Goal: Use online tool/utility: Utilize a website feature to perform a specific function

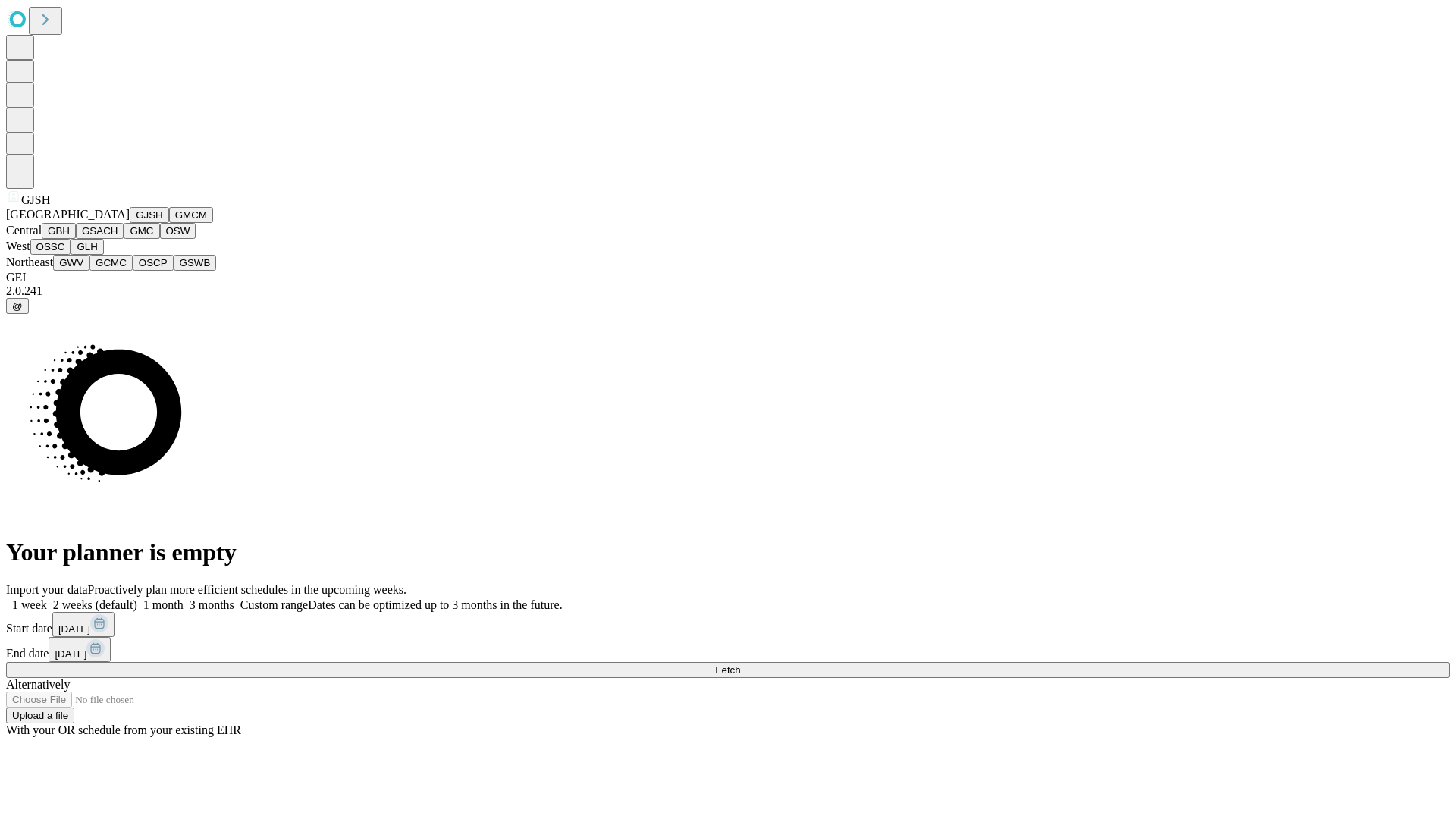
click at [129, 223] on button "GJSH" at bounding box center [149, 215] width 40 height 16
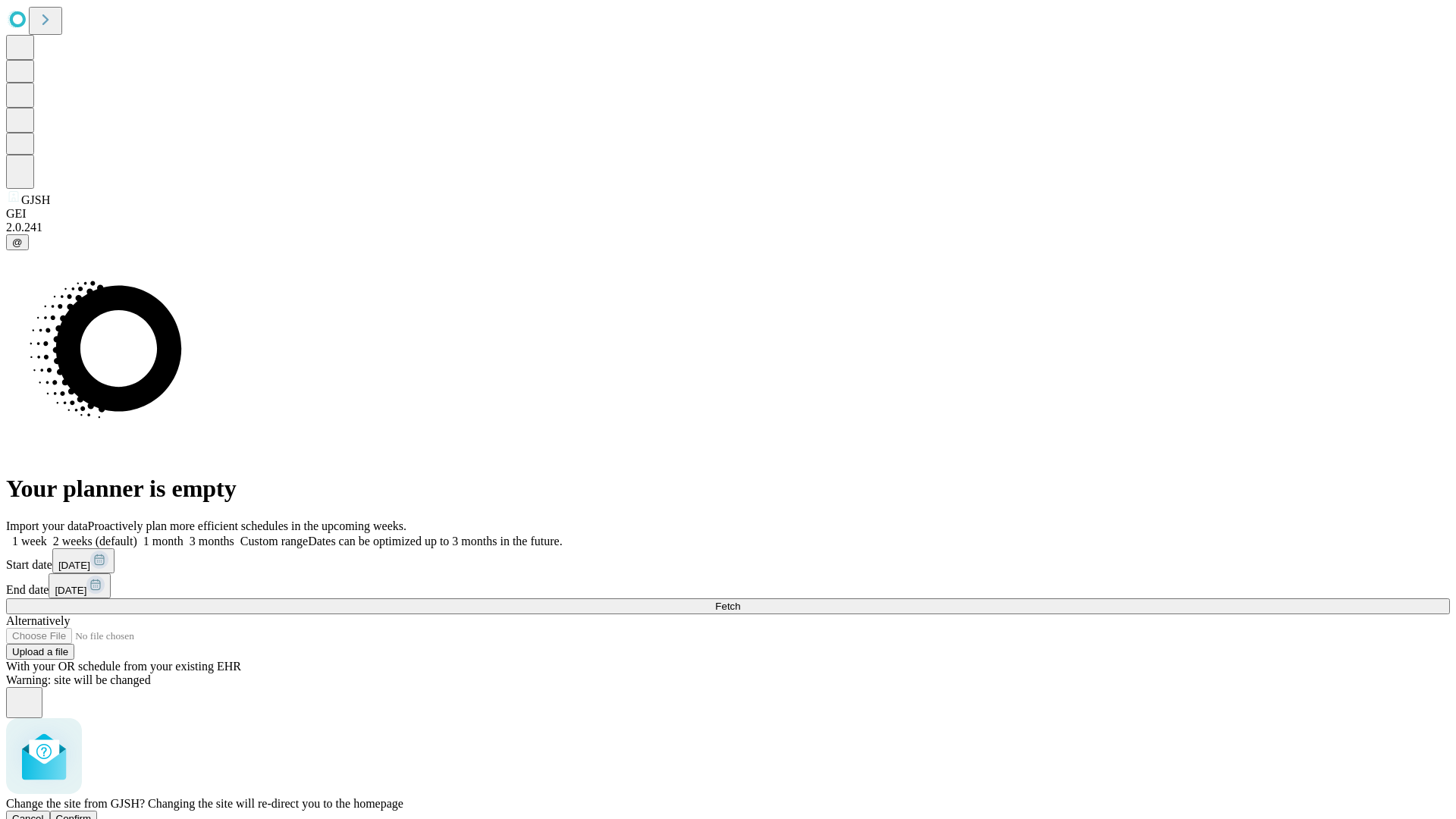
click at [92, 813] on span "Confirm" at bounding box center [73, 819] width 36 height 12
click at [183, 534] on label "1 month" at bounding box center [160, 540] width 46 height 13
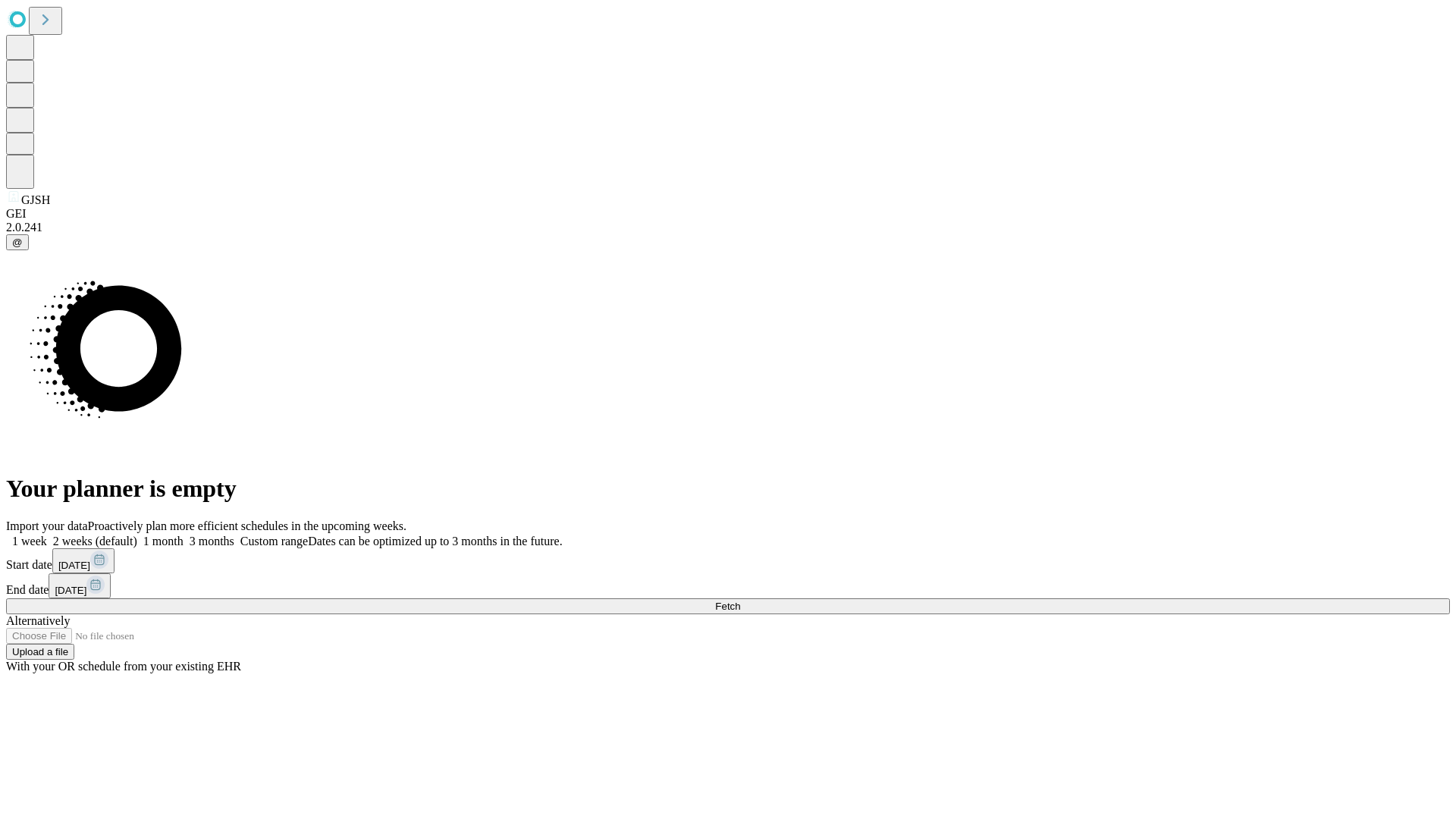
click at [740, 601] on span "Fetch" at bounding box center [728, 607] width 25 height 12
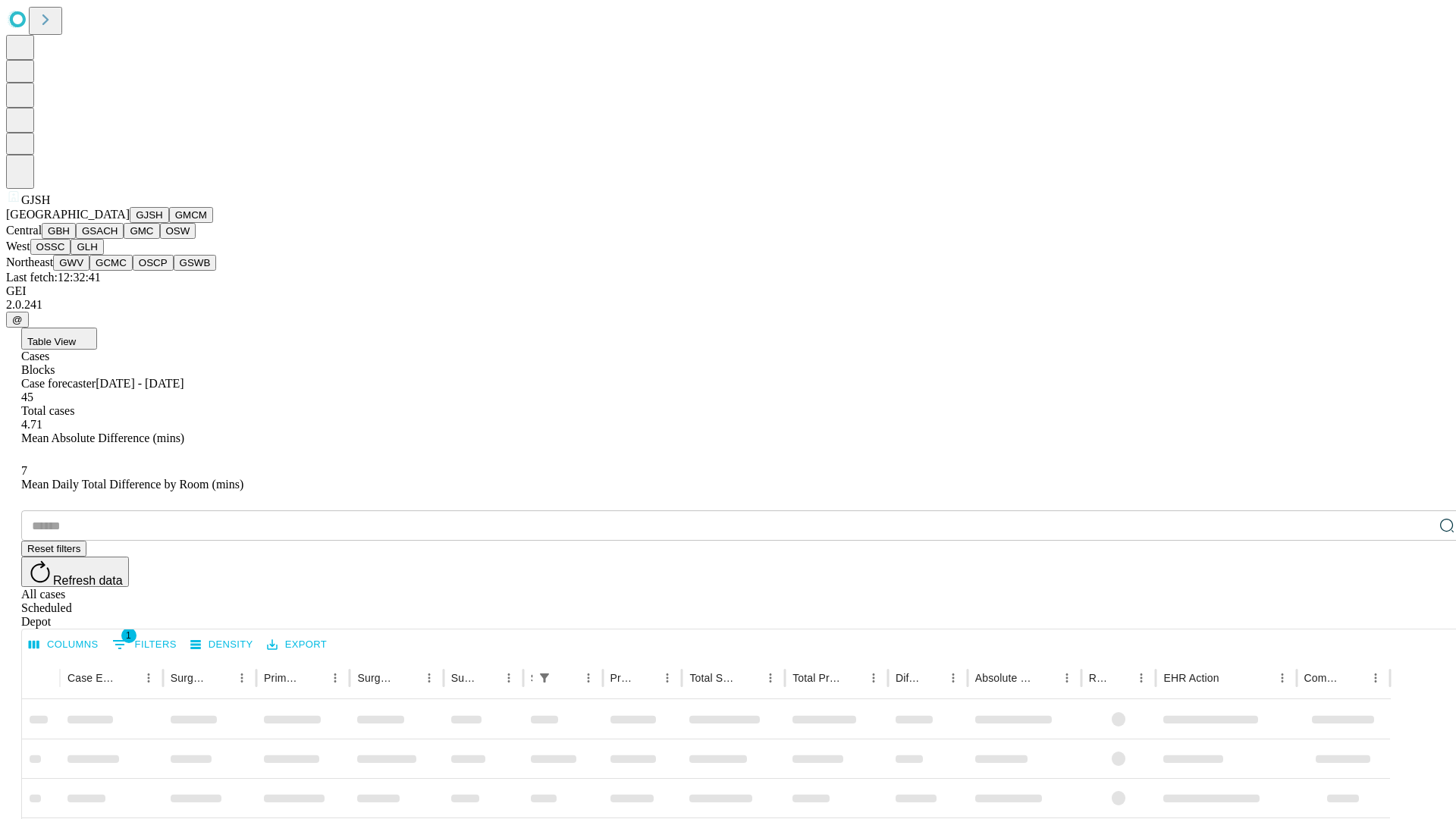
click at [169, 223] on button "GMCM" at bounding box center [191, 215] width 44 height 16
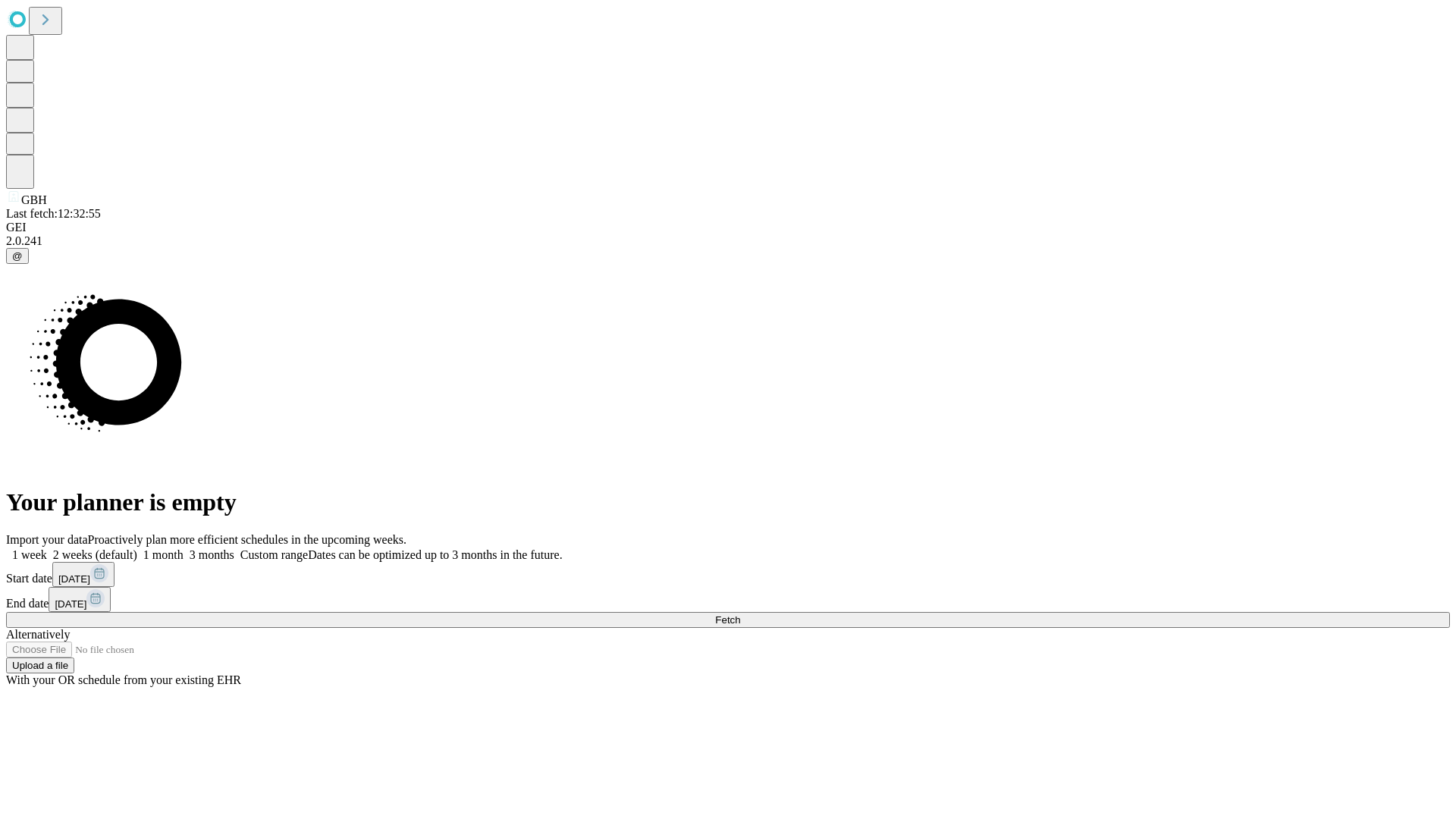
click at [183, 548] on label "1 month" at bounding box center [160, 554] width 46 height 13
click at [740, 614] on span "Fetch" at bounding box center [728, 620] width 25 height 12
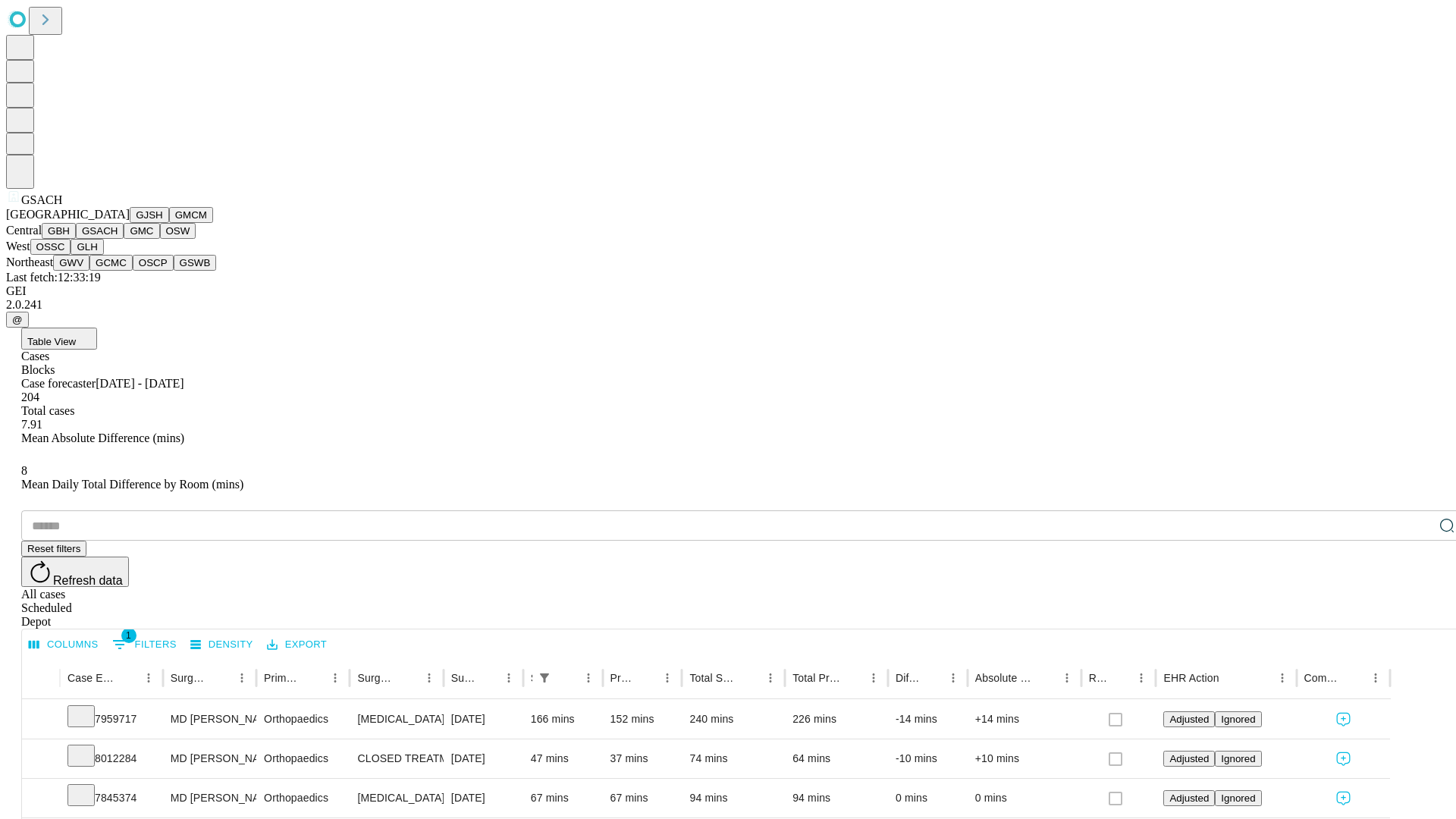
click at [124, 239] on button "GMC" at bounding box center [141, 231] width 36 height 16
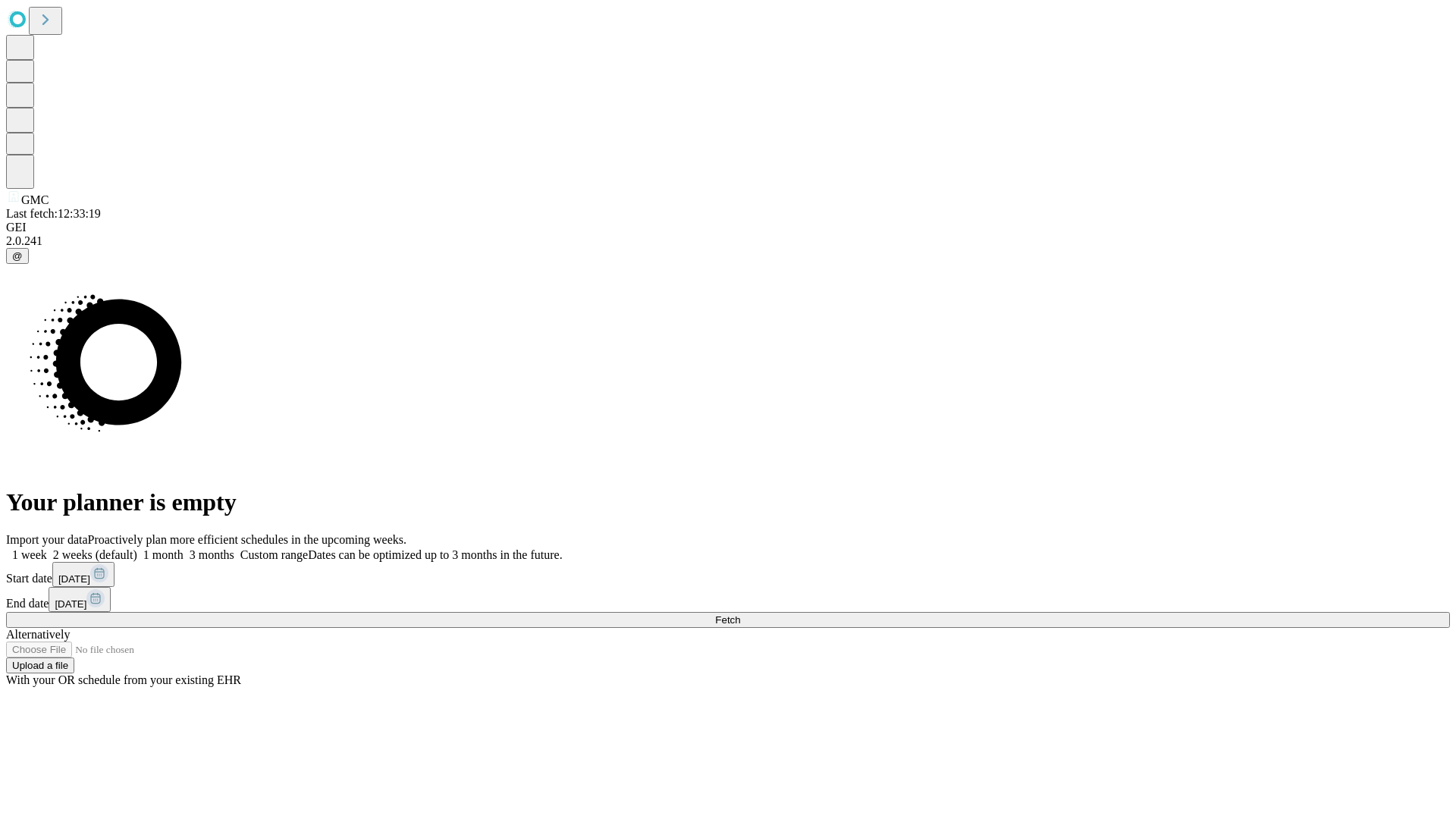
click at [183, 548] on label "1 month" at bounding box center [160, 554] width 46 height 13
click at [740, 614] on span "Fetch" at bounding box center [728, 620] width 25 height 12
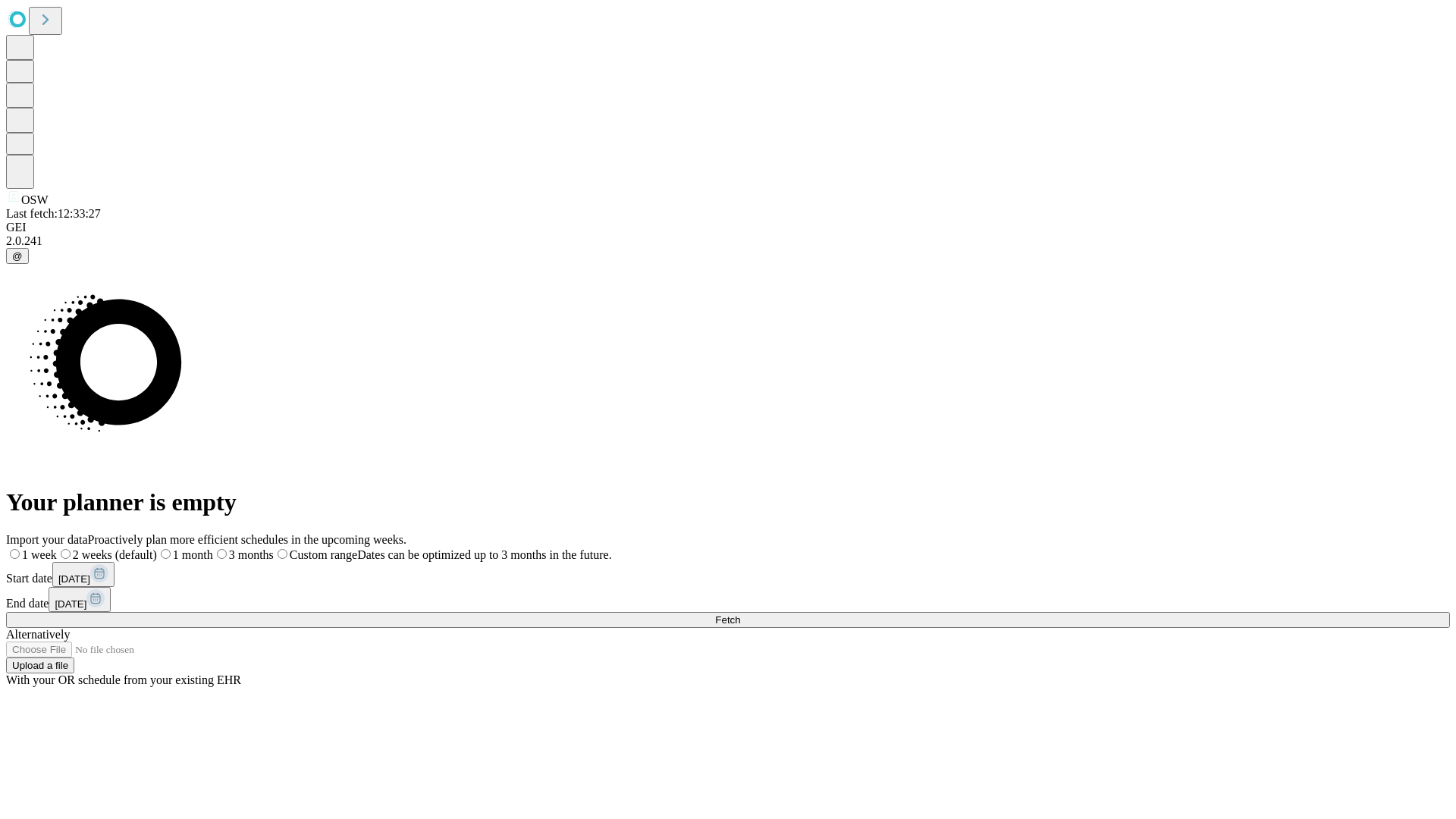
click at [740, 614] on span "Fetch" at bounding box center [728, 620] width 25 height 12
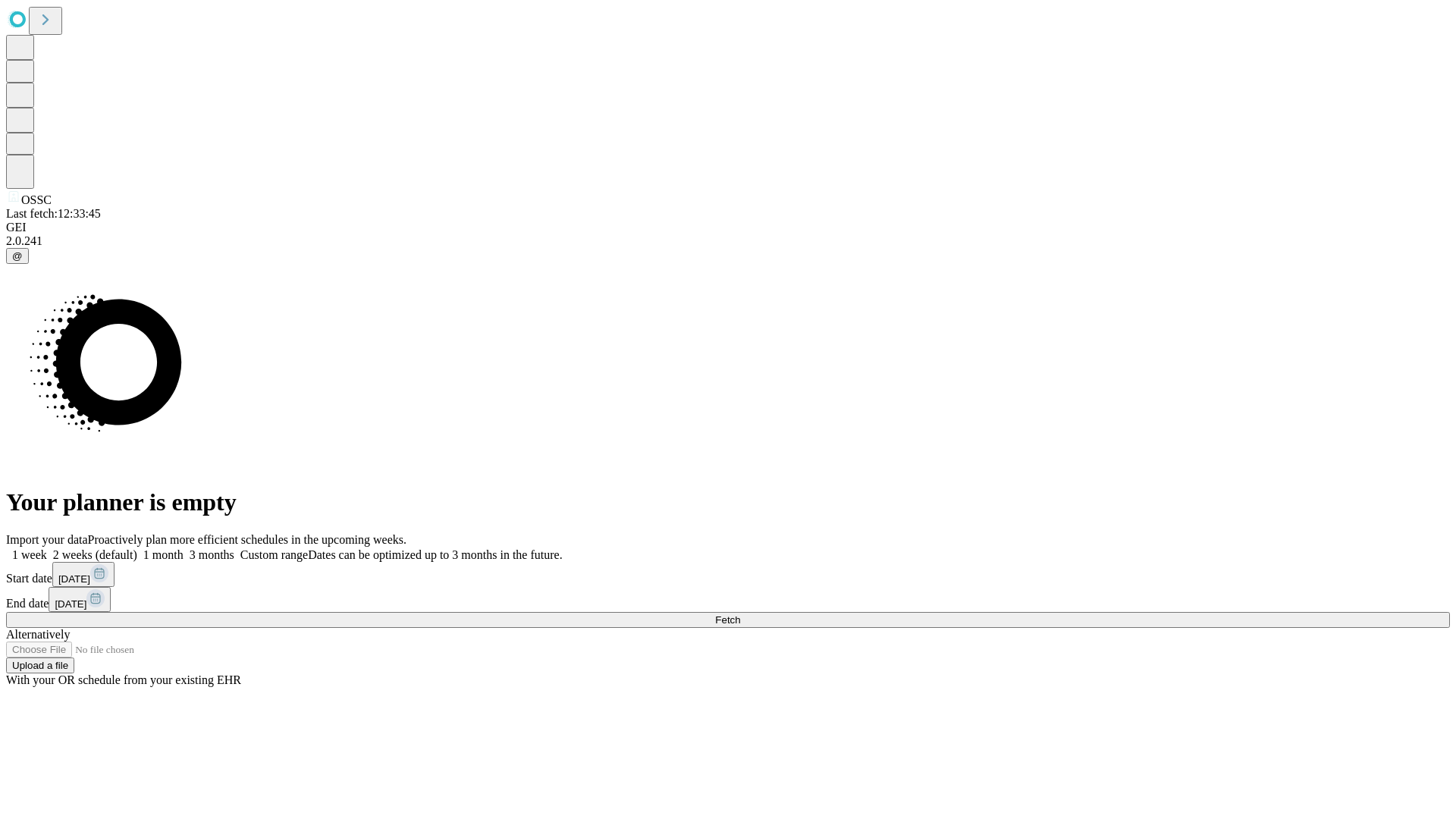
click at [740, 614] on span "Fetch" at bounding box center [728, 620] width 25 height 12
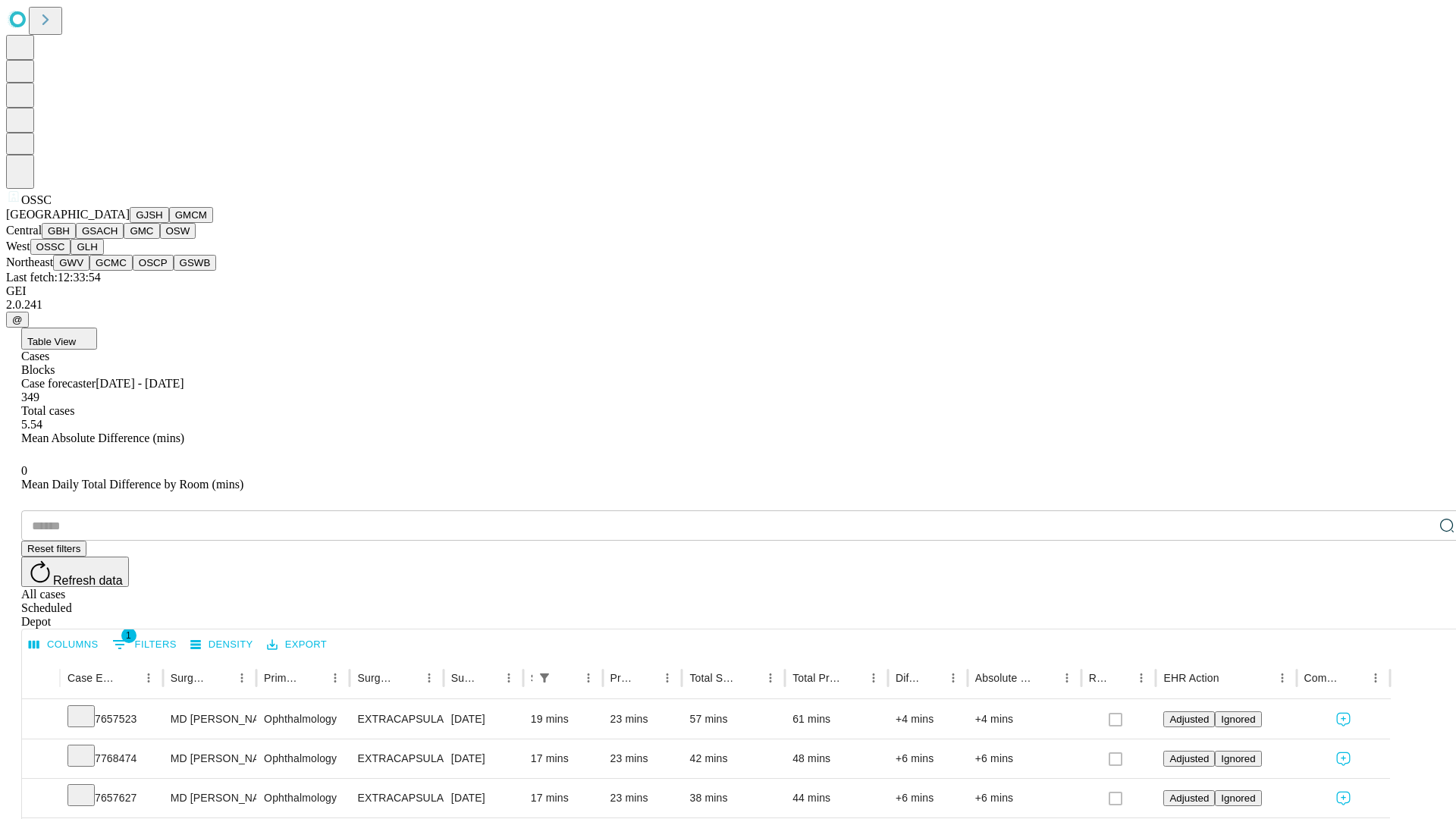
click at [103, 255] on button "GLH" at bounding box center [87, 247] width 33 height 16
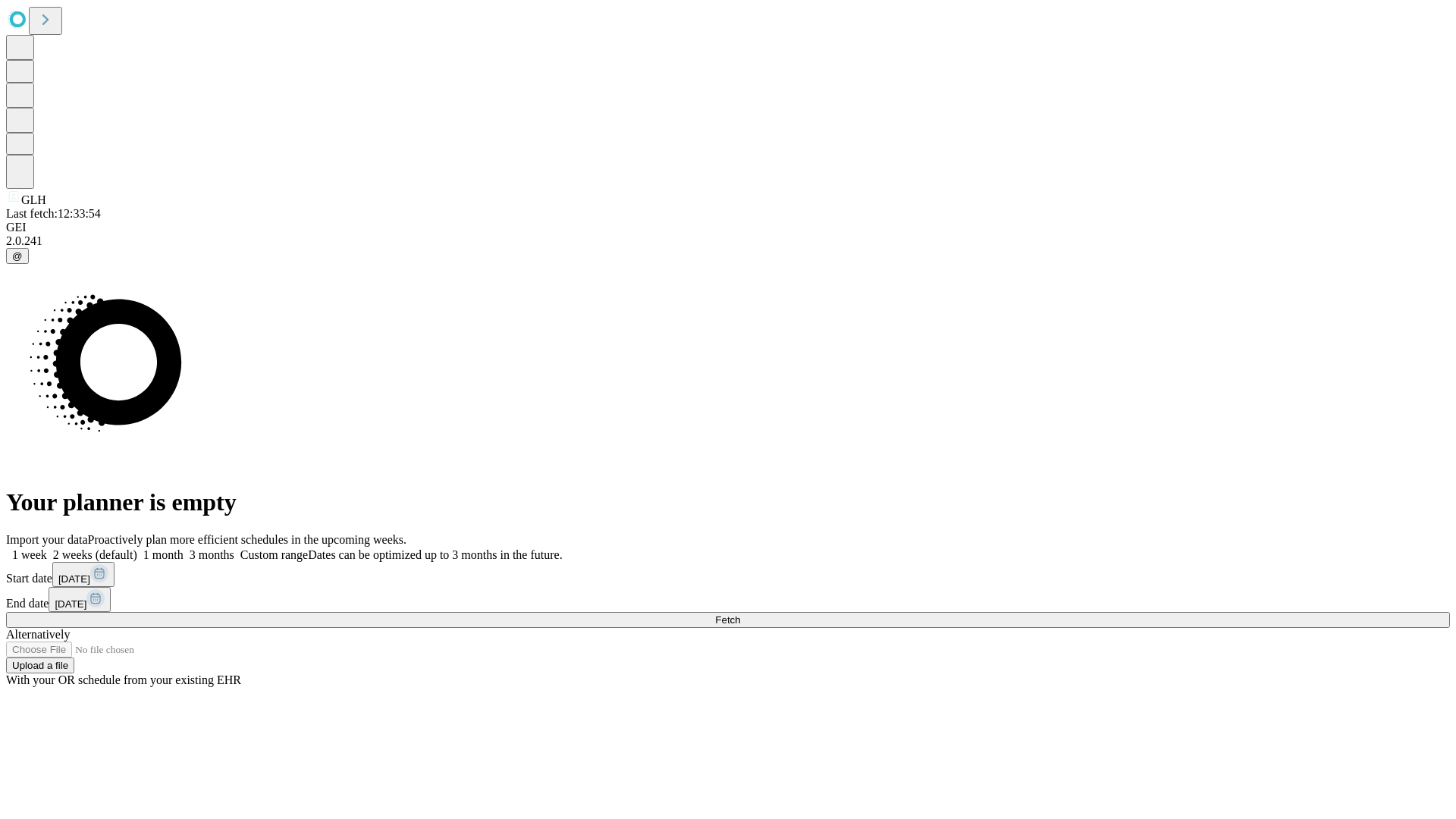
click at [183, 548] on label "1 month" at bounding box center [160, 554] width 46 height 13
click at [740, 614] on span "Fetch" at bounding box center [728, 620] width 25 height 12
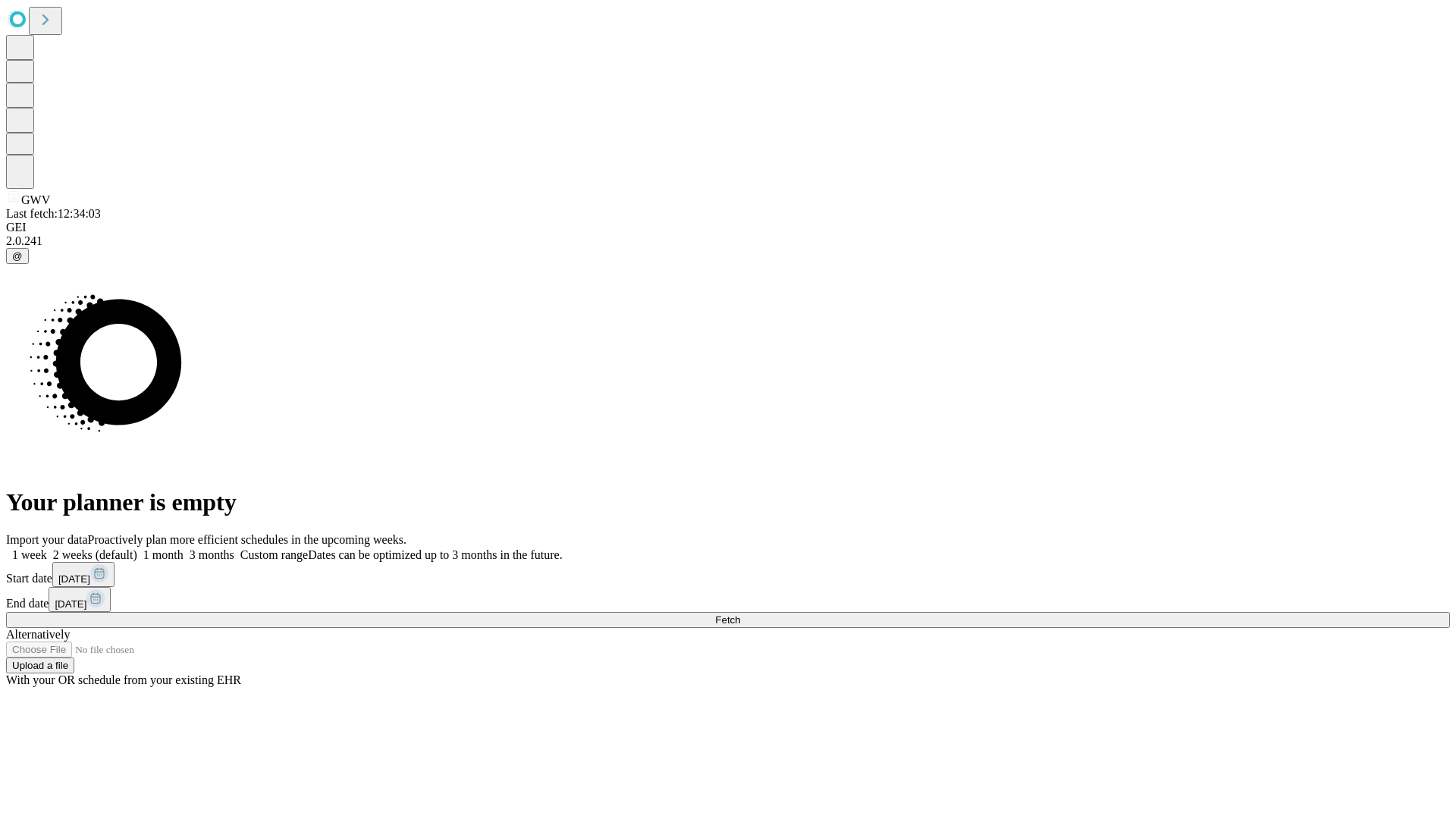
click at [183, 548] on label "1 month" at bounding box center [160, 554] width 46 height 13
click at [740, 614] on span "Fetch" at bounding box center [728, 620] width 25 height 12
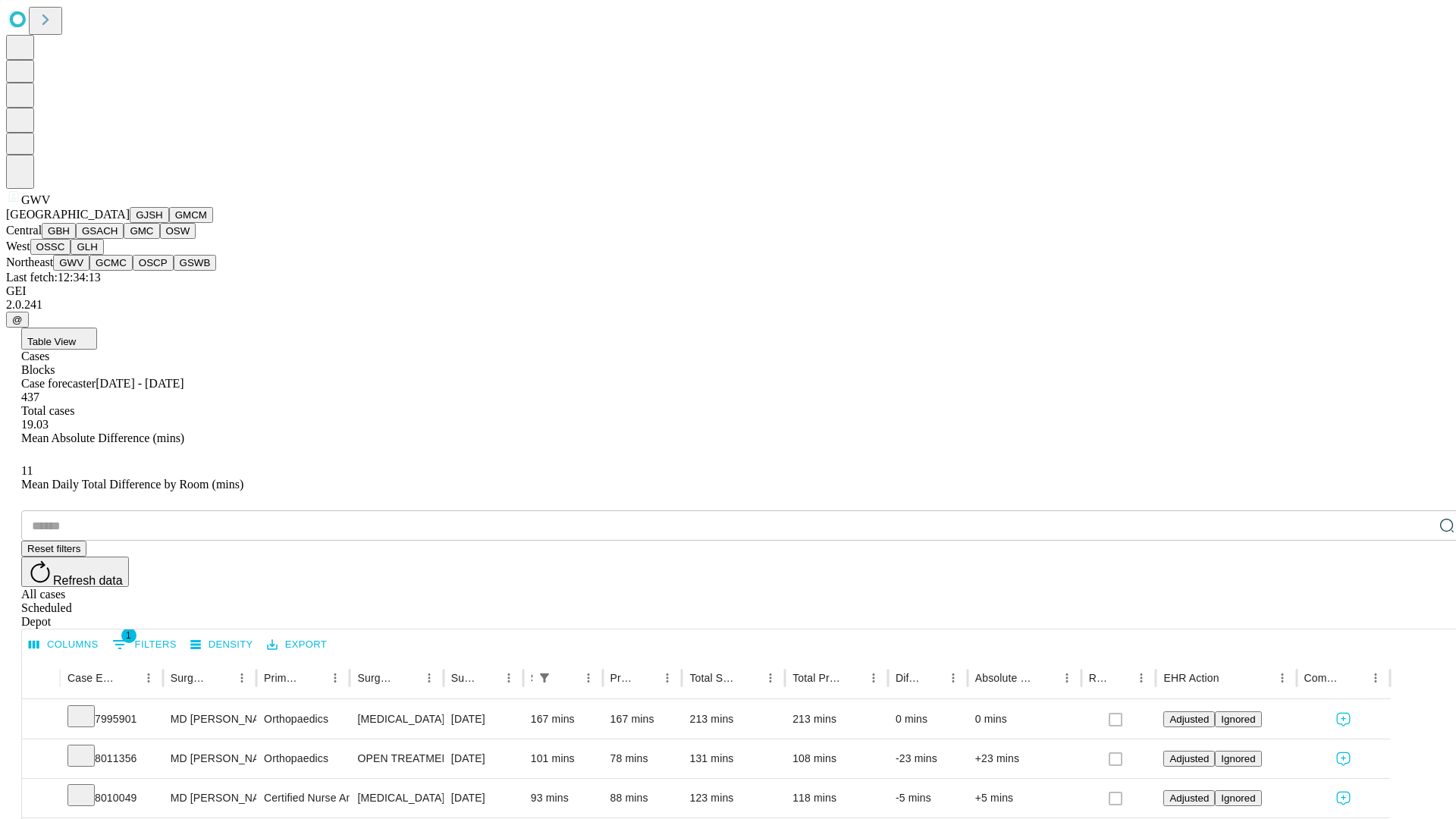
click at [118, 271] on button "GCMC" at bounding box center [111, 262] width 43 height 16
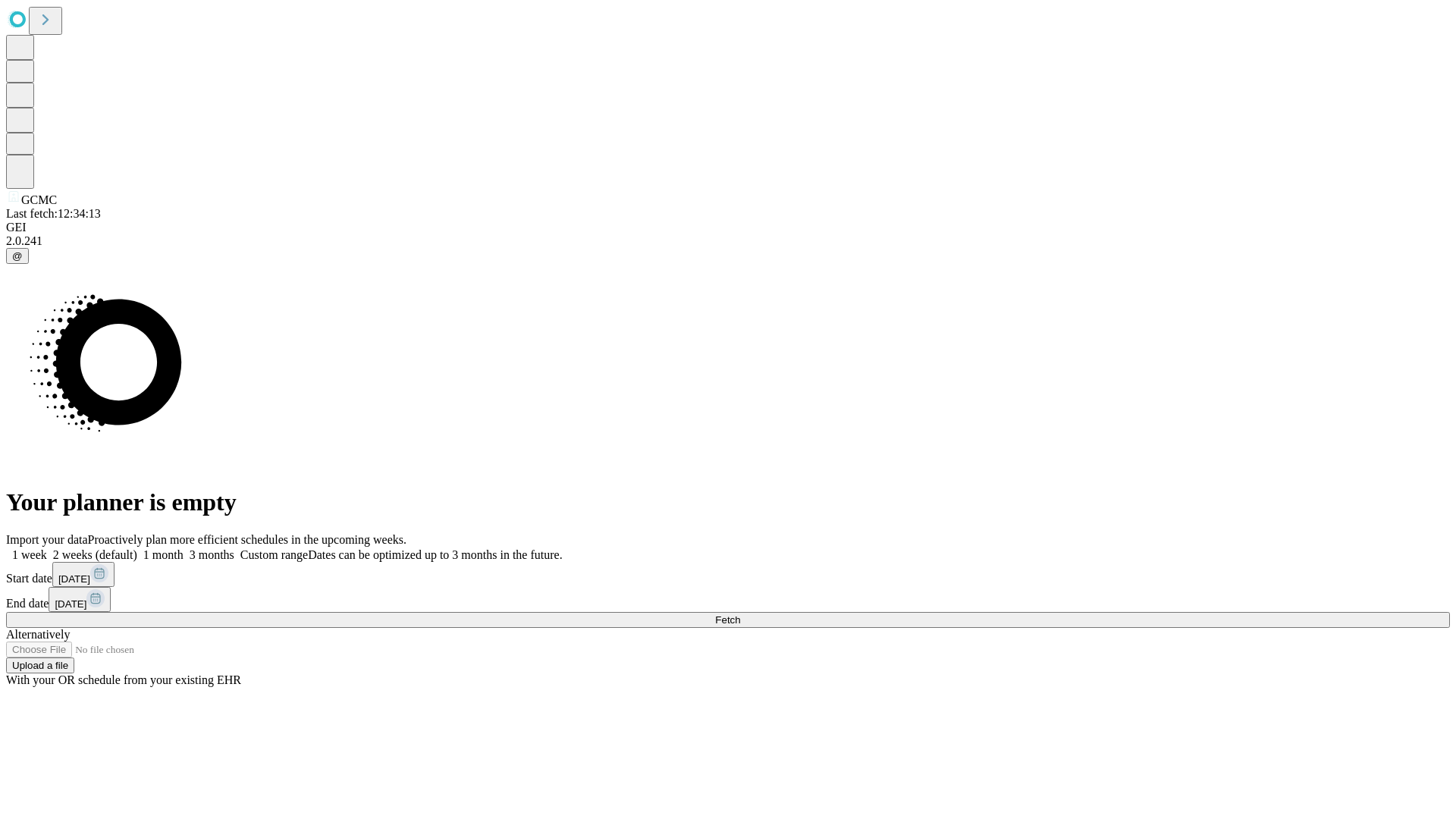
click at [183, 548] on label "1 month" at bounding box center [160, 554] width 46 height 13
click at [740, 614] on span "Fetch" at bounding box center [728, 620] width 25 height 12
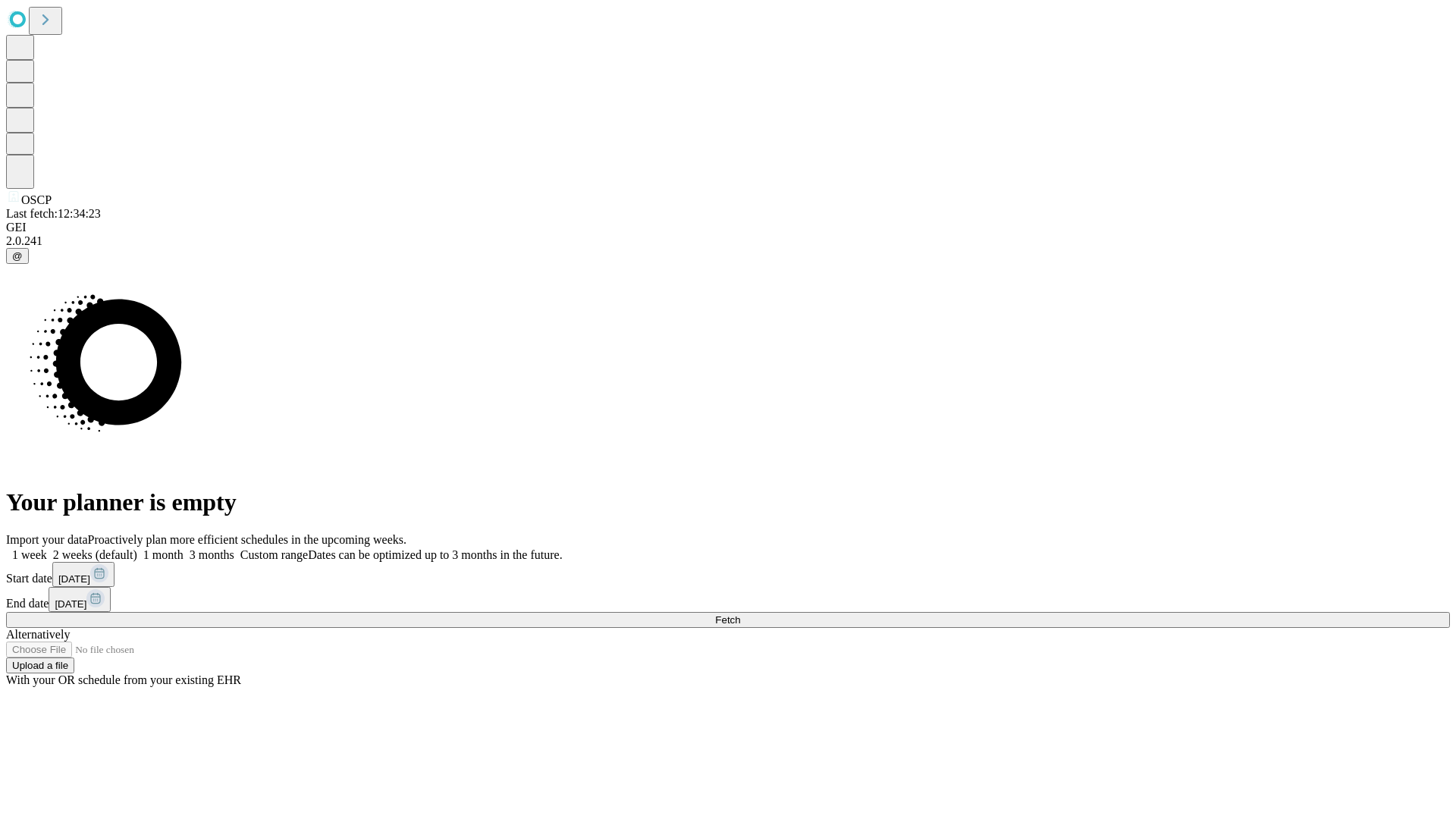
click at [183, 548] on label "1 month" at bounding box center [160, 554] width 46 height 13
click at [740, 614] on span "Fetch" at bounding box center [728, 620] width 25 height 12
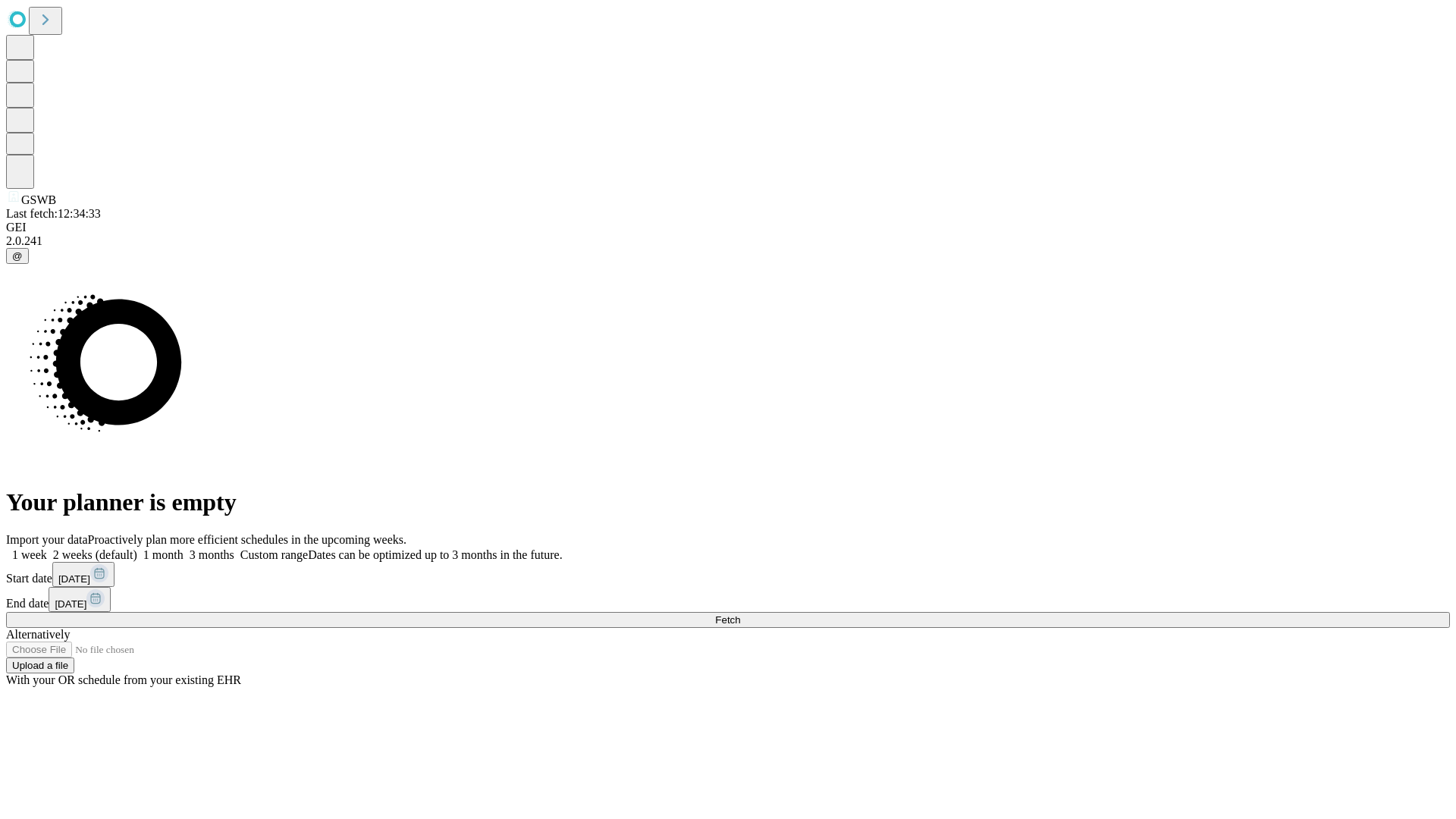
click at [183, 548] on label "1 month" at bounding box center [160, 554] width 46 height 13
click at [740, 614] on span "Fetch" at bounding box center [728, 620] width 25 height 12
